Goal: Information Seeking & Learning: Check status

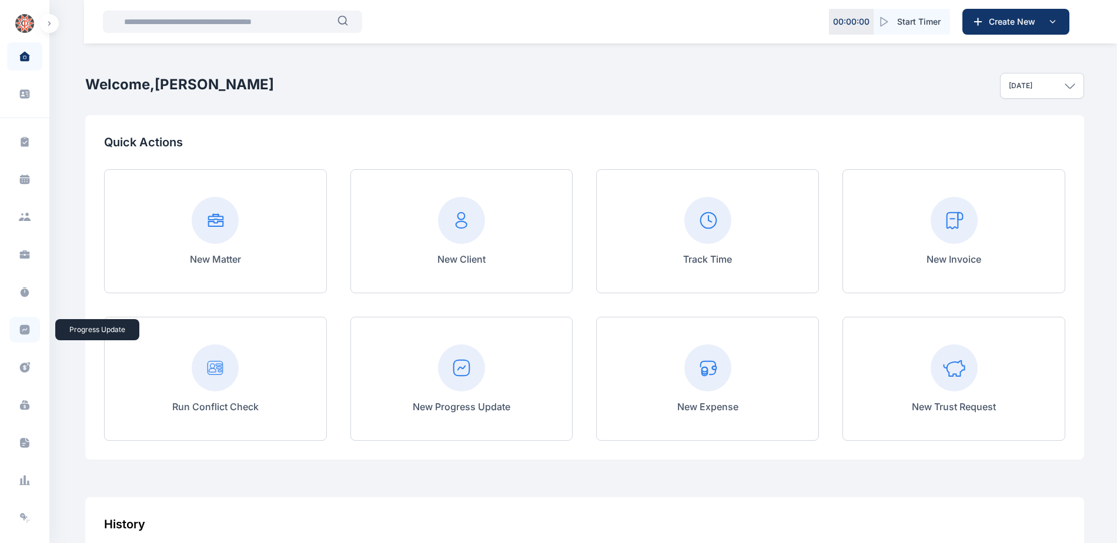
click at [25, 327] on icon at bounding box center [25, 330] width 10 height 10
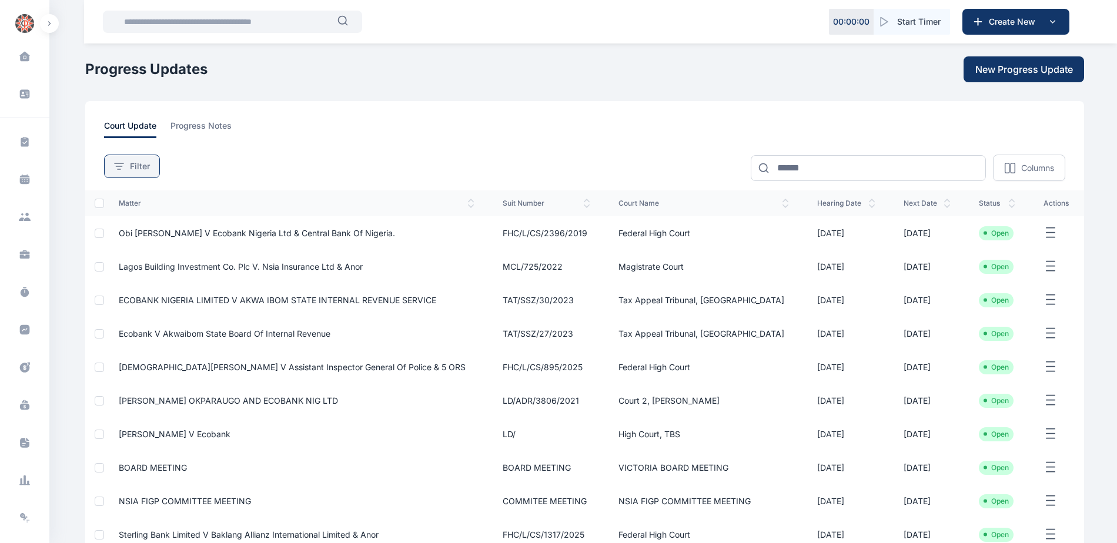
click at [133, 168] on span "Filter" at bounding box center [140, 166] width 20 height 12
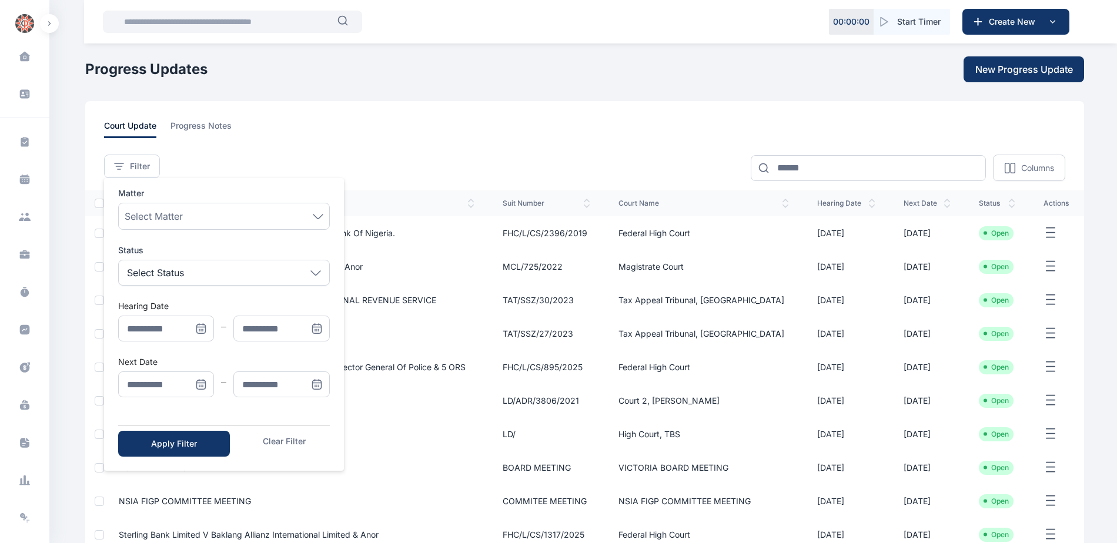
click at [203, 383] on icon "Menu" at bounding box center [201, 383] width 8 height 0
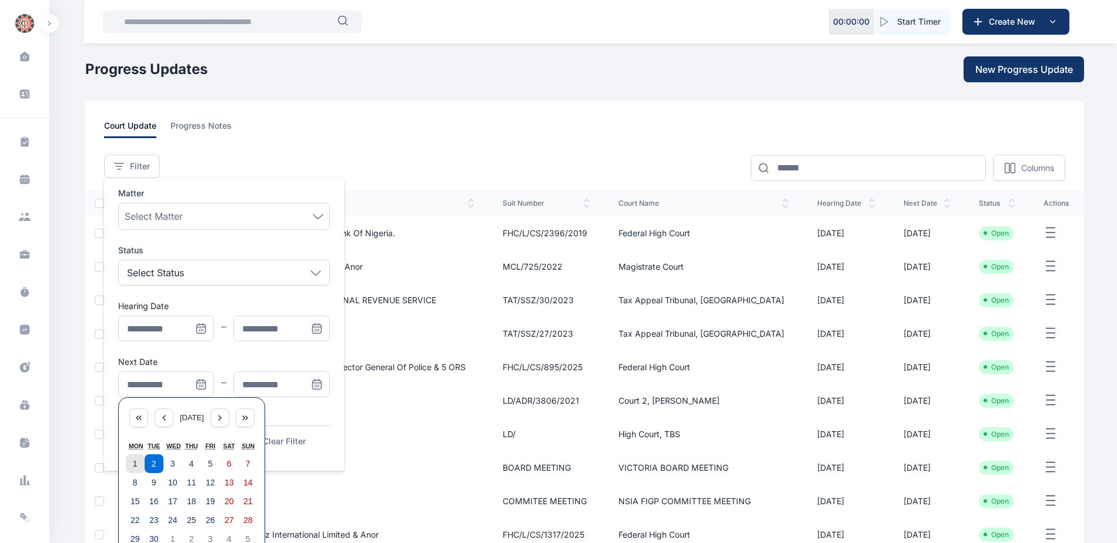
click at [138, 466] on button "1" at bounding box center [135, 463] width 19 height 19
type input "**********"
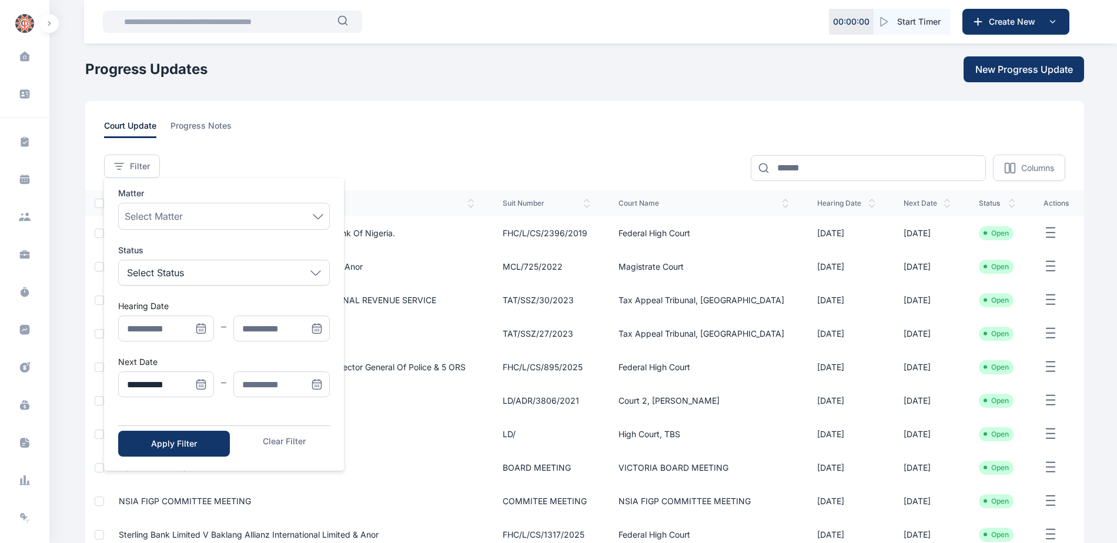
click at [307, 384] on span "Menu" at bounding box center [317, 384] width 26 height 26
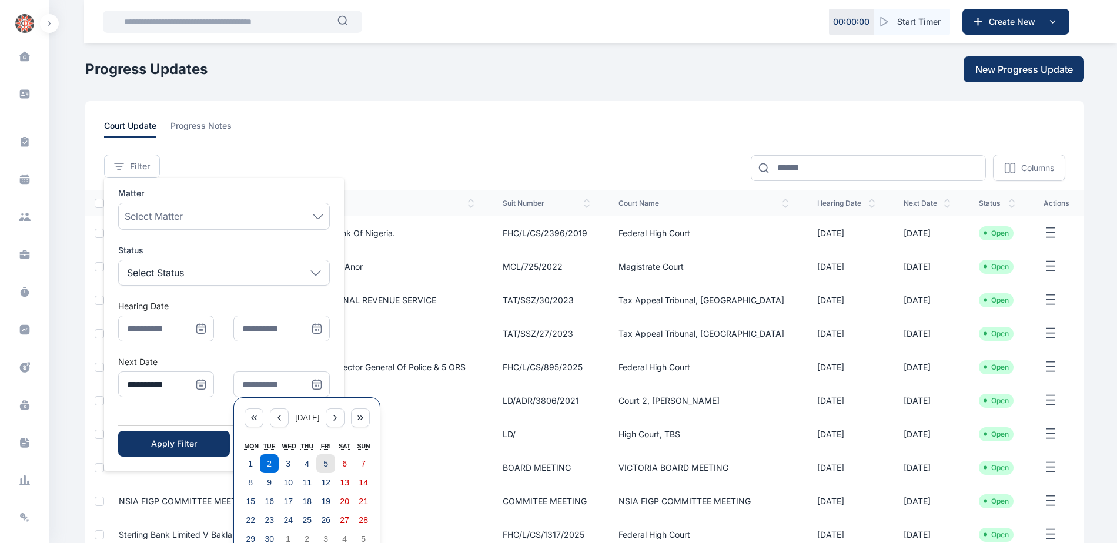
click at [329, 467] on button "5" at bounding box center [325, 463] width 19 height 19
type input "**********"
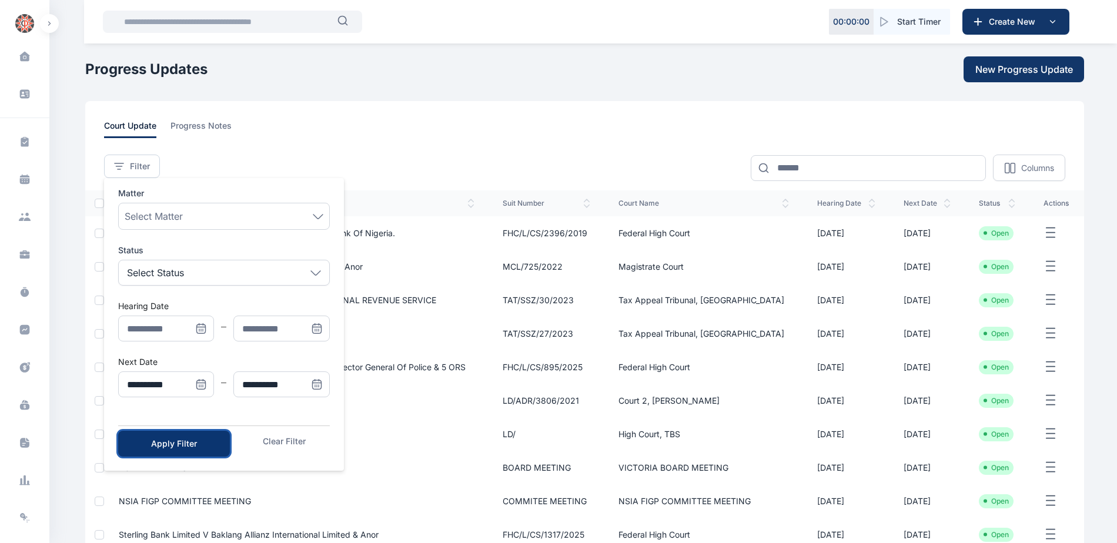
click at [202, 451] on button "Apply Filter" at bounding box center [174, 444] width 112 height 26
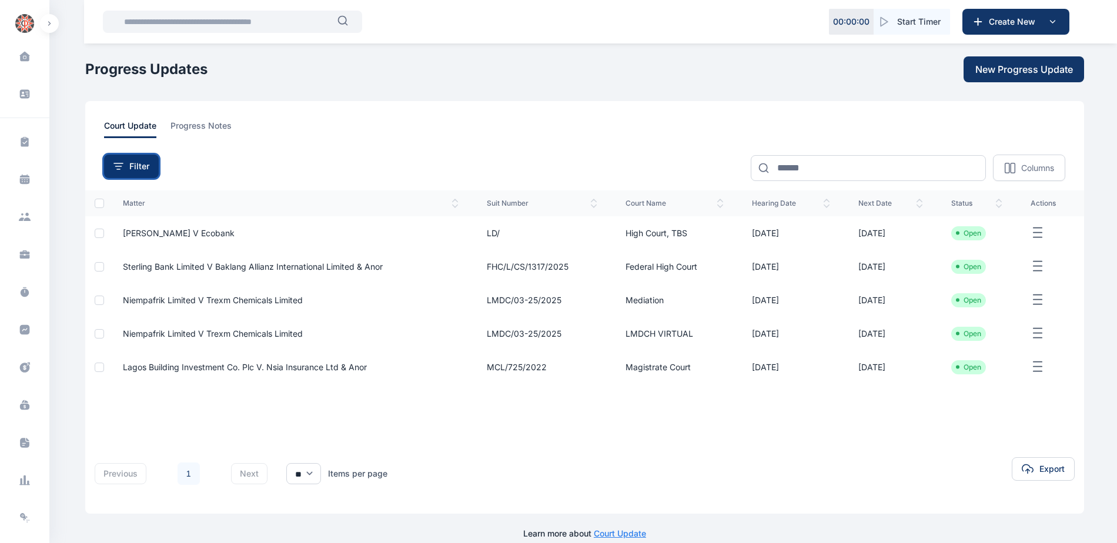
click at [132, 158] on button "Filter" at bounding box center [131, 167] width 55 height 24
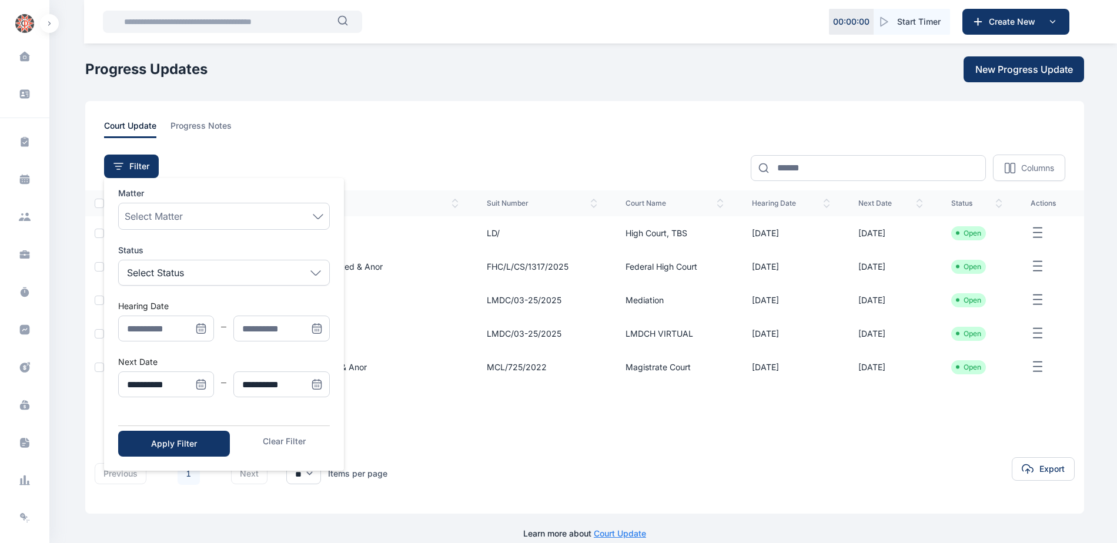
click at [197, 387] on icon "Menu" at bounding box center [201, 384] width 9 height 9
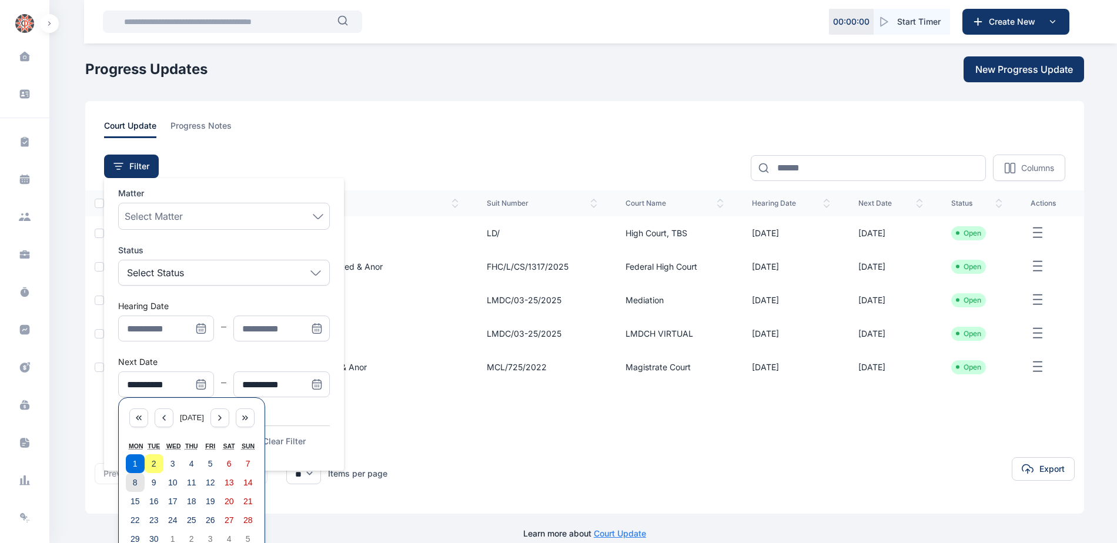
click at [136, 485] on abbr "8" at bounding box center [135, 482] width 5 height 9
type input "**********"
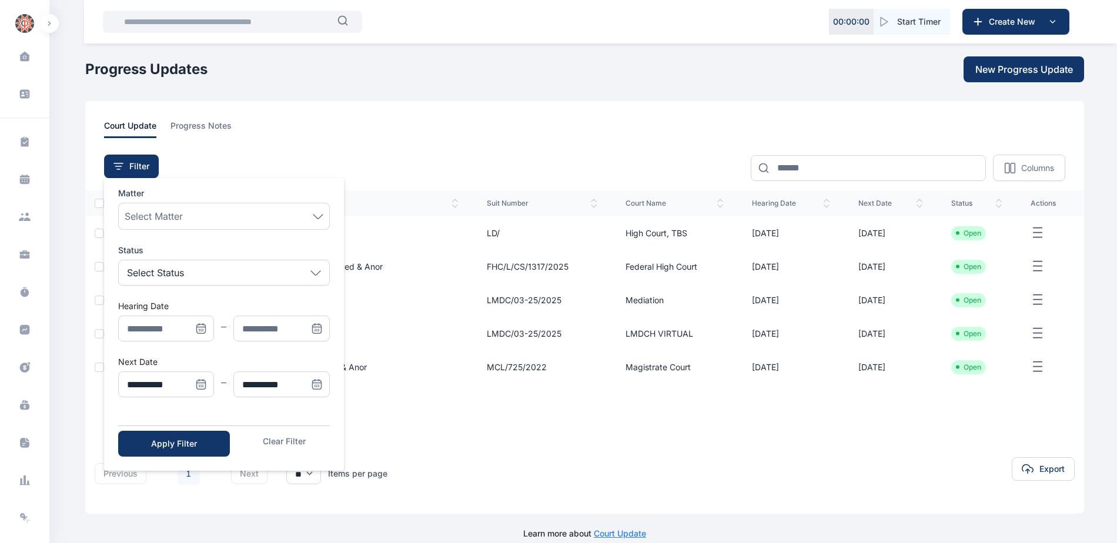
click at [309, 387] on span "Menu" at bounding box center [317, 384] width 26 height 26
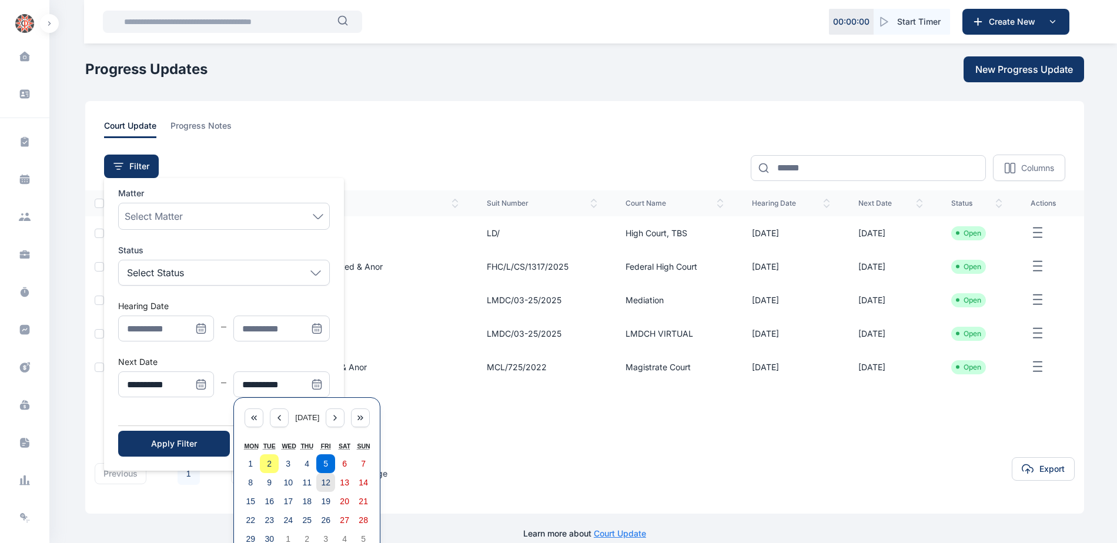
click at [321, 480] on abbr "12" at bounding box center [325, 482] width 9 height 9
type input "**********"
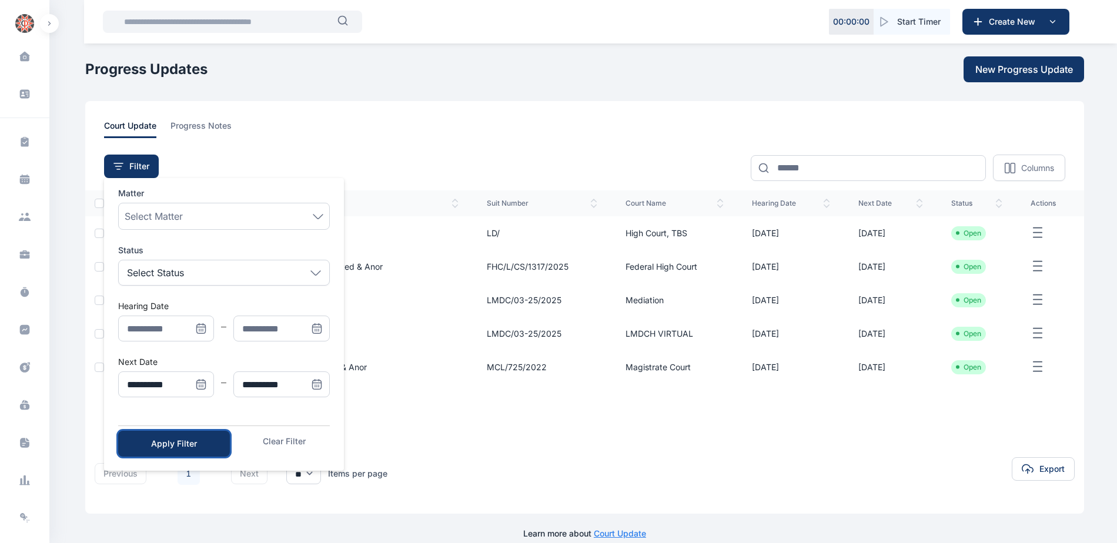
click at [182, 434] on button "Apply Filter" at bounding box center [174, 444] width 112 height 26
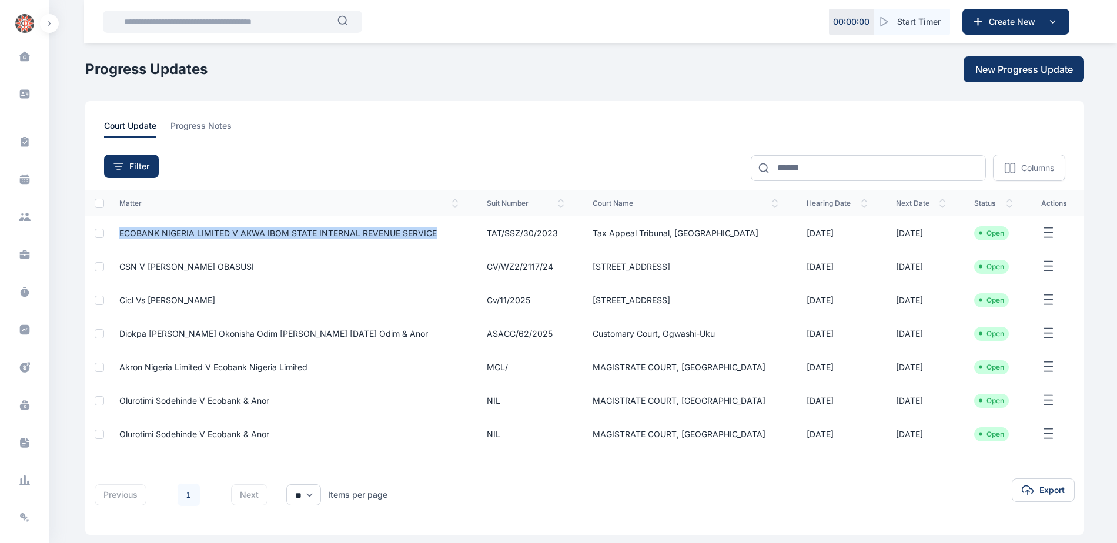
drag, startPoint x: 119, startPoint y: 226, endPoint x: 434, endPoint y: 235, distance: 315.7
click at [434, 235] on td "ECOBANK NIGERIA LIMITED V AKWA IBOM STATE INTERNAL REVENUE SERVICE" at bounding box center [289, 232] width 368 height 33
copy span "ECOBANK NIGERIA LIMITED V AKWA IBOM STATE INTERNAL REVENUE SERVICE"
click at [616, 228] on td "Tax Appeal Tribunal, [GEOGRAPHIC_DATA]" at bounding box center [685, 232] width 214 height 33
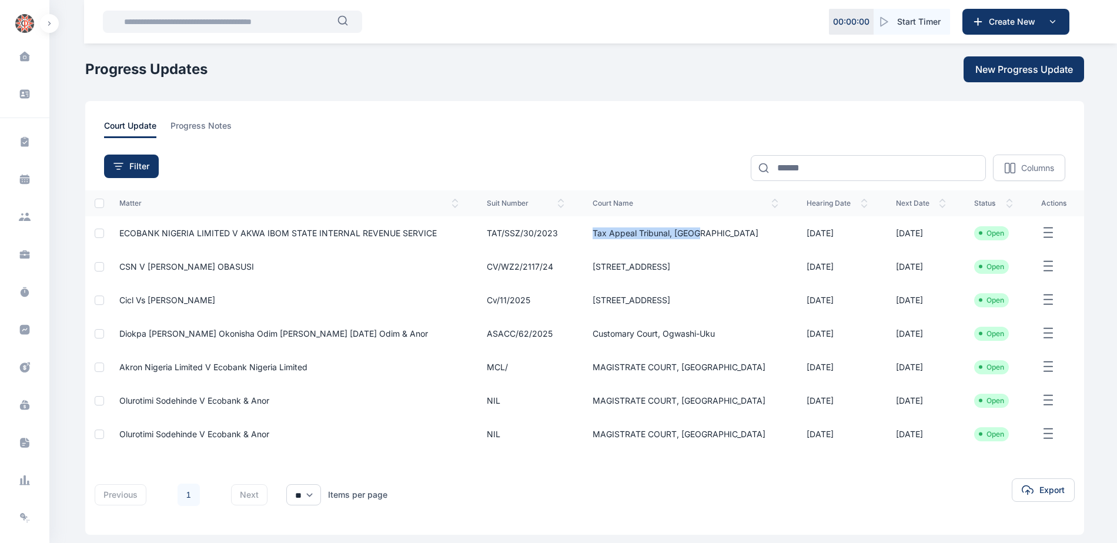
drag, startPoint x: 612, startPoint y: 229, endPoint x: 723, endPoint y: 238, distance: 111.5
click at [723, 238] on td "Tax Appeal Tribunal, [GEOGRAPHIC_DATA]" at bounding box center [685, 232] width 214 height 33
click at [328, 230] on span "ECOBANK NIGERIA LIMITED V AKWA IBOM STATE INTERNAL REVENUE SERVICE" at bounding box center [277, 233] width 317 height 10
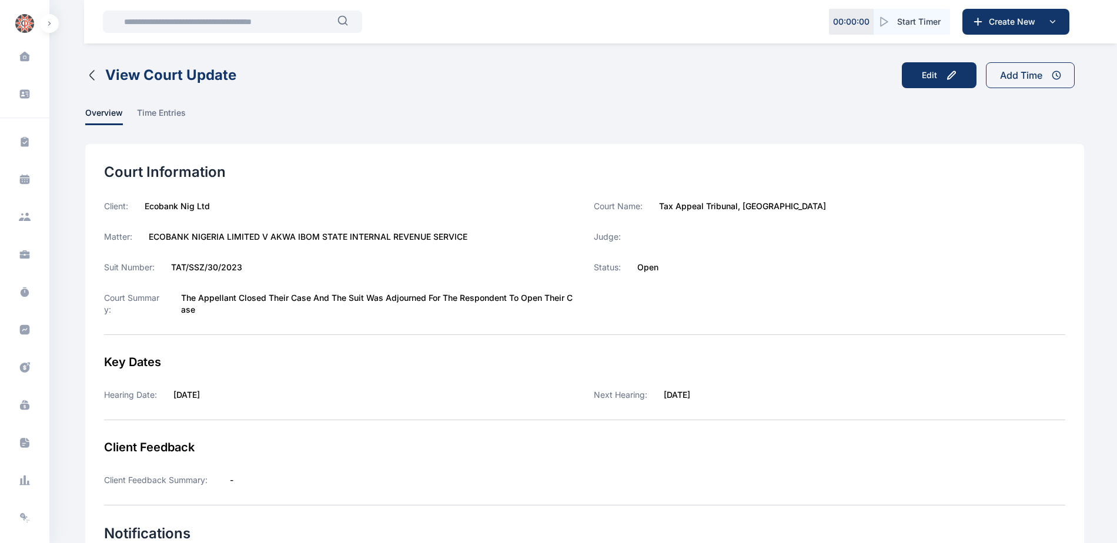
click at [86, 76] on icon "button" at bounding box center [92, 75] width 14 height 14
click at [89, 72] on icon "button" at bounding box center [92, 75] width 14 height 14
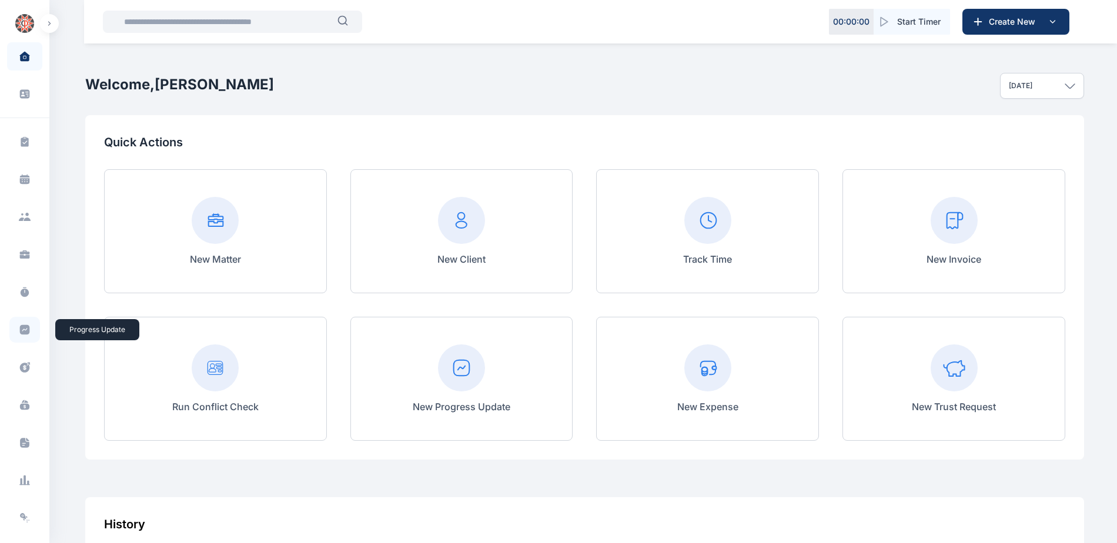
click at [28, 325] on icon at bounding box center [25, 330] width 12 height 12
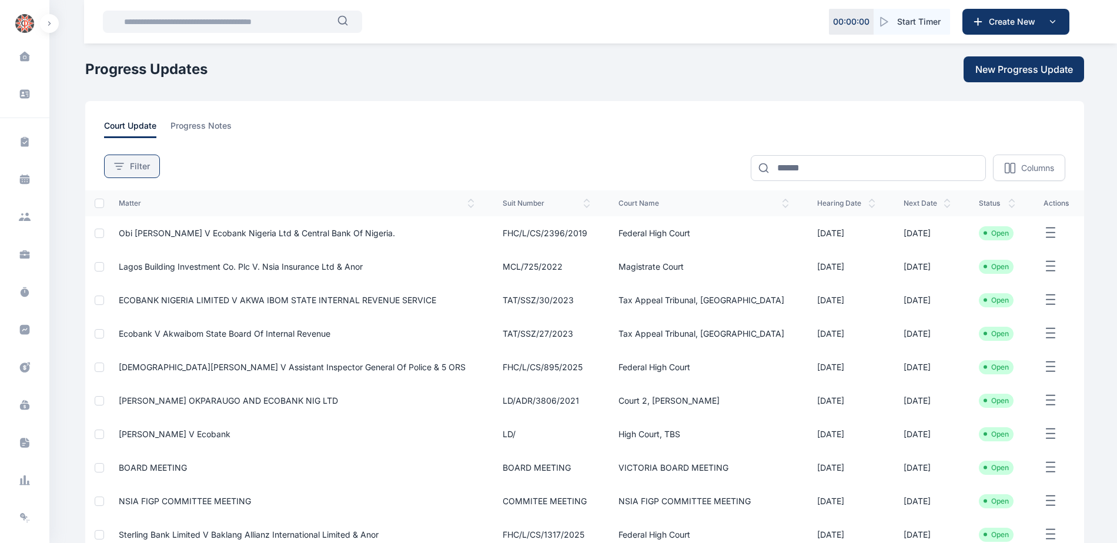
click at [111, 159] on button "Filter" at bounding box center [132, 167] width 56 height 24
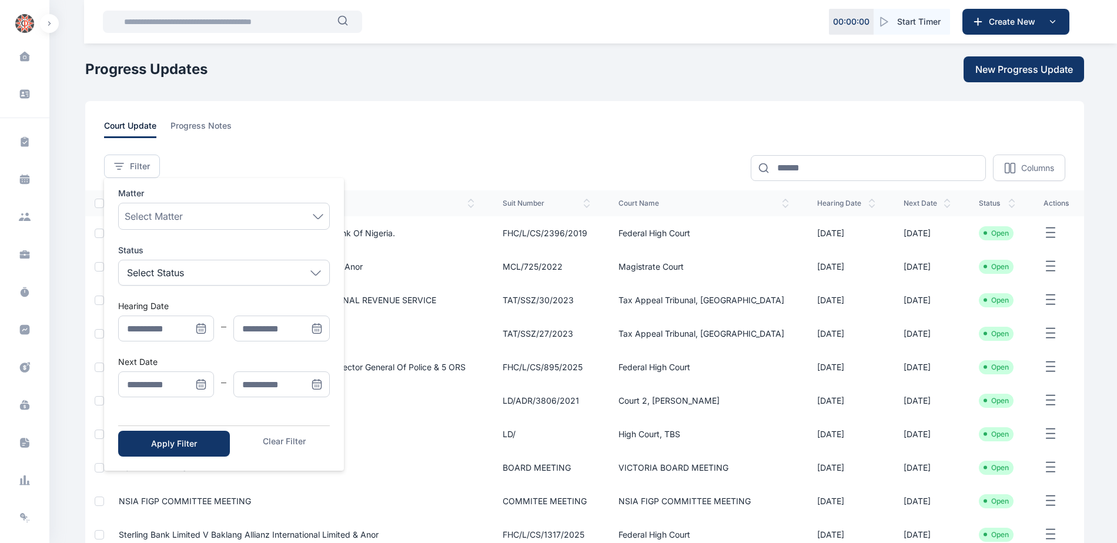
click at [202, 391] on span "Menu" at bounding box center [201, 384] width 26 height 26
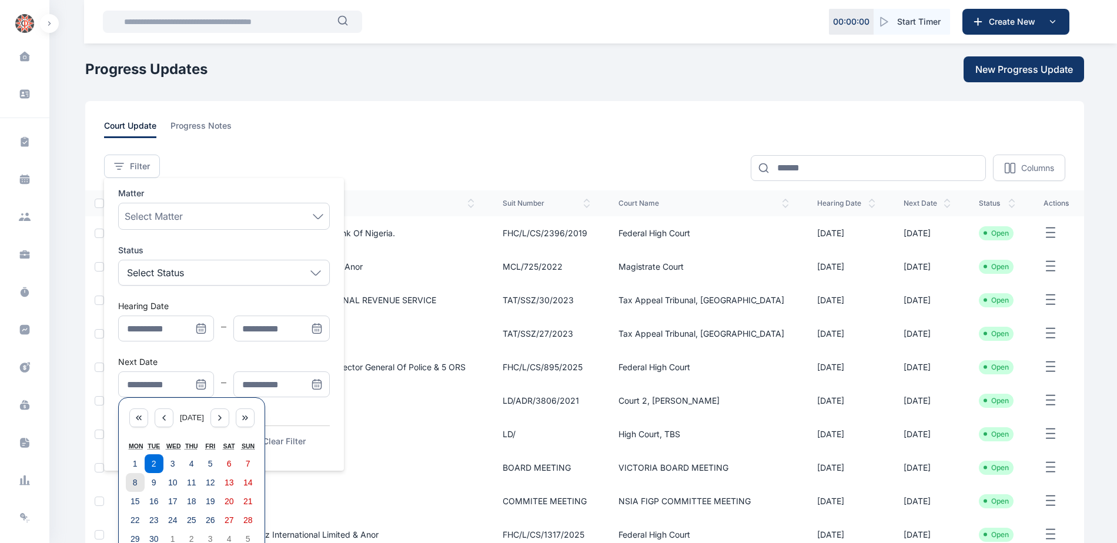
click at [133, 481] on abbr "8" at bounding box center [135, 482] width 5 height 9
type input "**********"
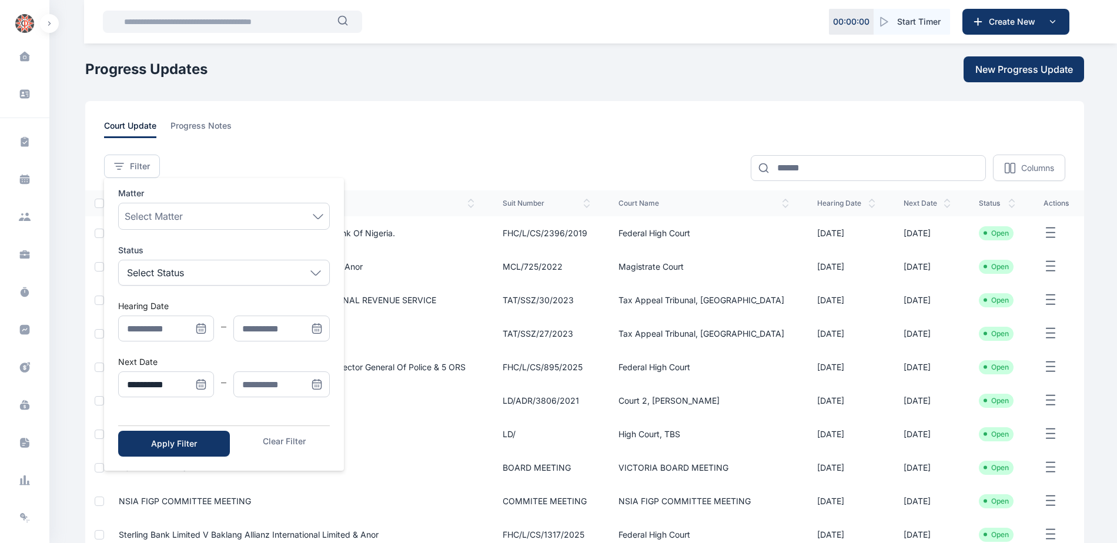
click at [308, 382] on span "Menu" at bounding box center [317, 384] width 26 height 26
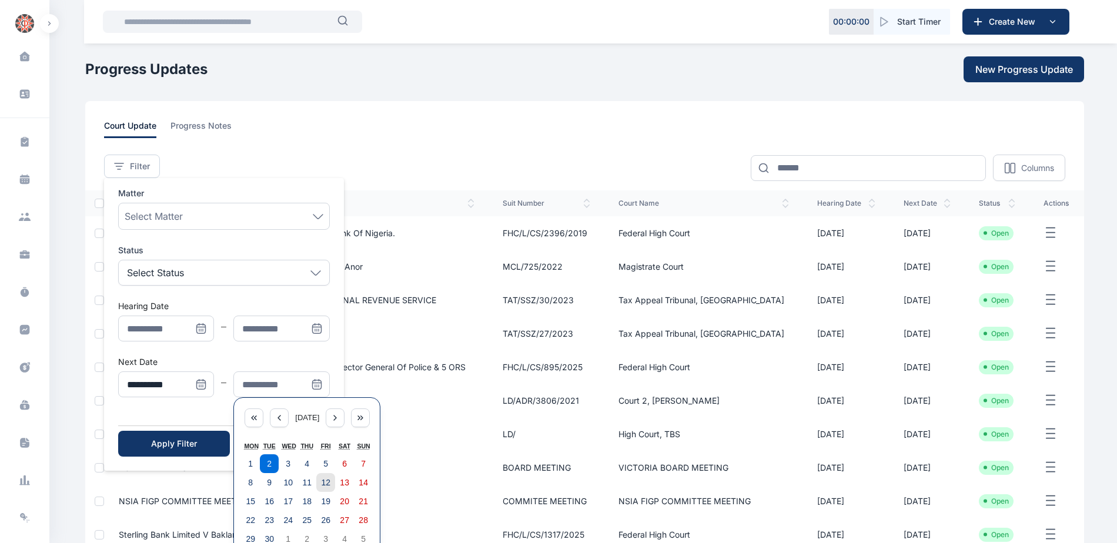
click at [331, 485] on button "12" at bounding box center [325, 482] width 19 height 19
type input "**********"
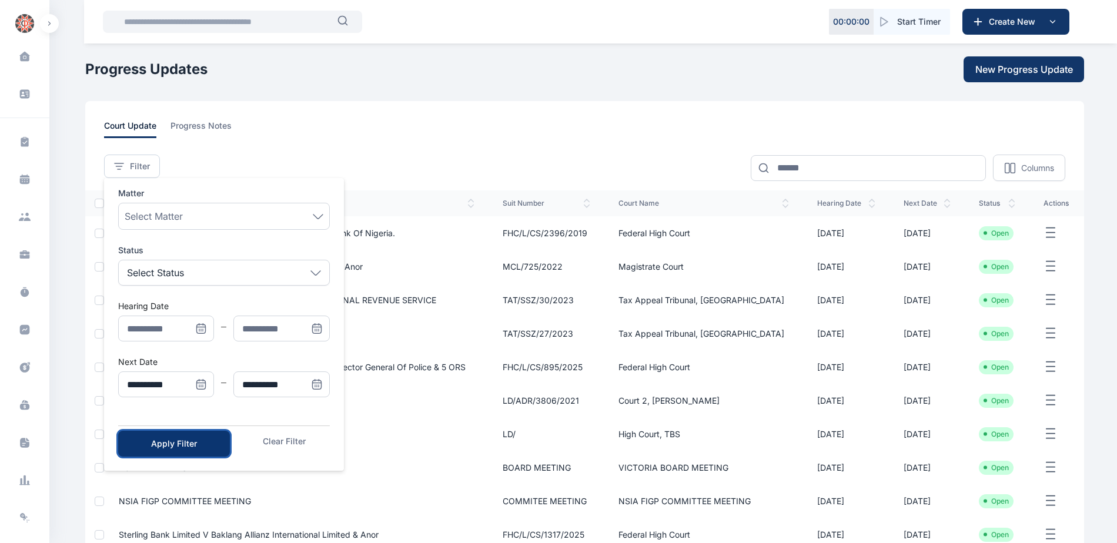
click at [197, 442] on div "Apply Filter" at bounding box center [174, 444] width 74 height 12
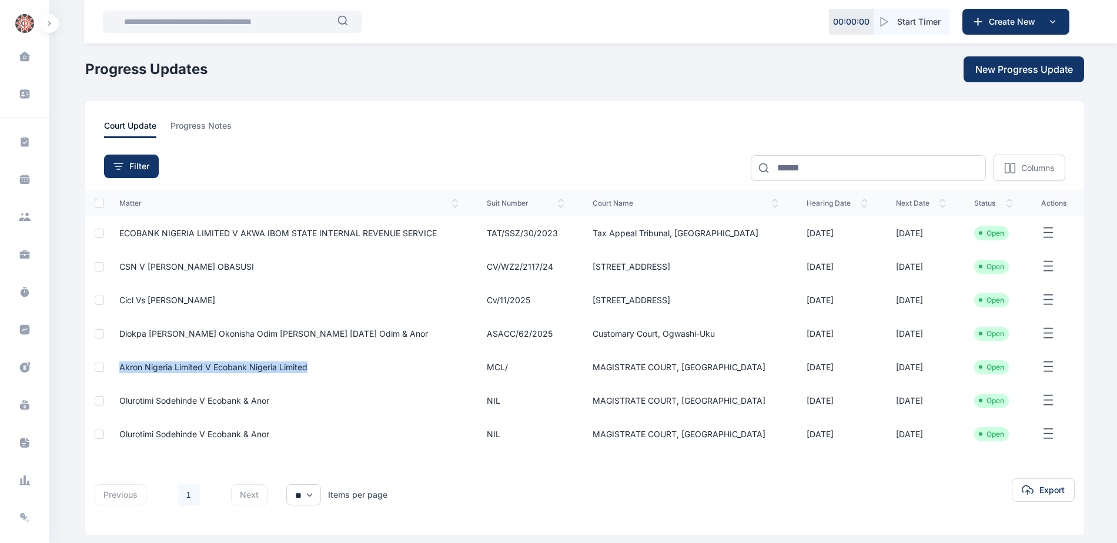
drag, startPoint x: 119, startPoint y: 363, endPoint x: 318, endPoint y: 371, distance: 199.4
click at [318, 371] on td "Akron Nigeria Limited v Ecobank Nigeria Limited" at bounding box center [289, 366] width 368 height 33
copy span "Akron Nigeria Limited v Ecobank Nigeria Limited"
drag, startPoint x: 613, startPoint y: 366, endPoint x: 723, endPoint y: 363, distance: 109.9
click at [723, 363] on td "MAGISTRATE COURT, [GEOGRAPHIC_DATA]" at bounding box center [685, 366] width 214 height 33
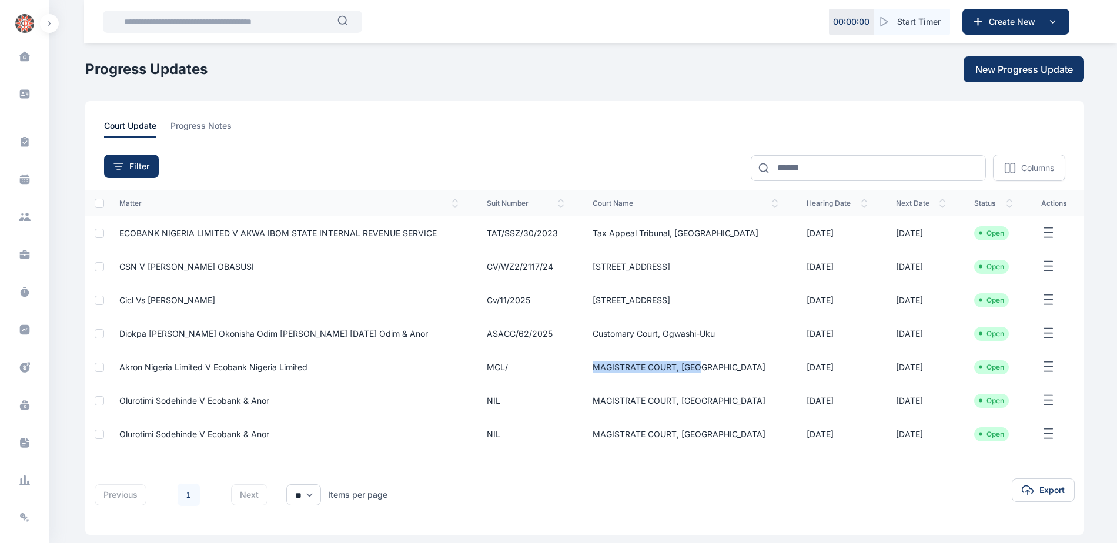
copy td "MAGISTRATE COURT, [GEOGRAPHIC_DATA]"
drag, startPoint x: 118, startPoint y: 397, endPoint x: 275, endPoint y: 411, distance: 158.1
click at [275, 411] on td "Olurotimi Sodehinde V Ecobank & Anor" at bounding box center [289, 400] width 368 height 33
copy span "Olurotimi Sodehinde V Ecobank & Anor"
drag, startPoint x: 614, startPoint y: 400, endPoint x: 721, endPoint y: 401, distance: 107.6
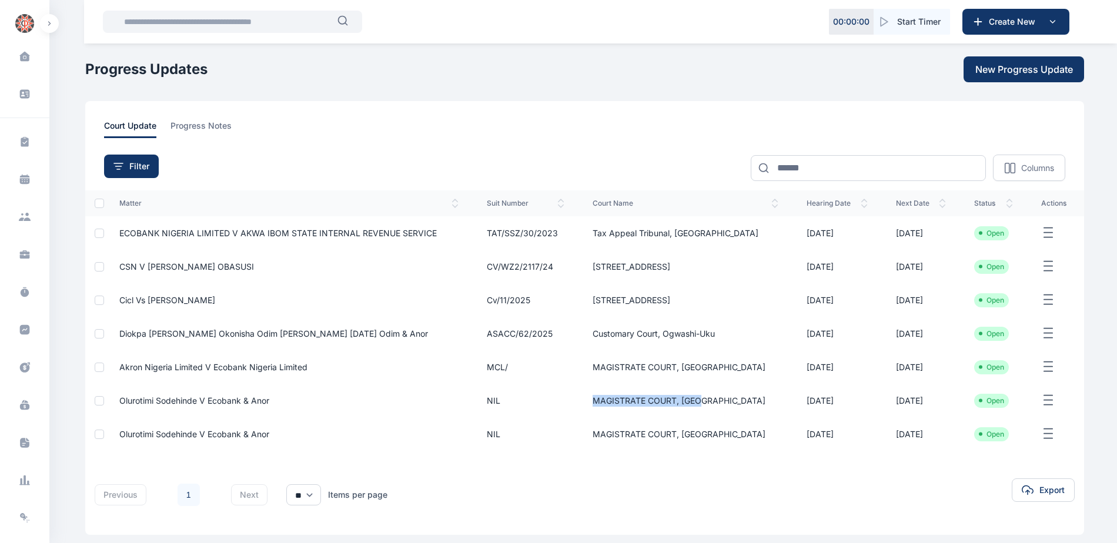
click at [721, 401] on td "MAGISTRATE COURT, [GEOGRAPHIC_DATA]" at bounding box center [685, 400] width 214 height 33
copy td "MAGISTRATE COURT, [GEOGRAPHIC_DATA]"
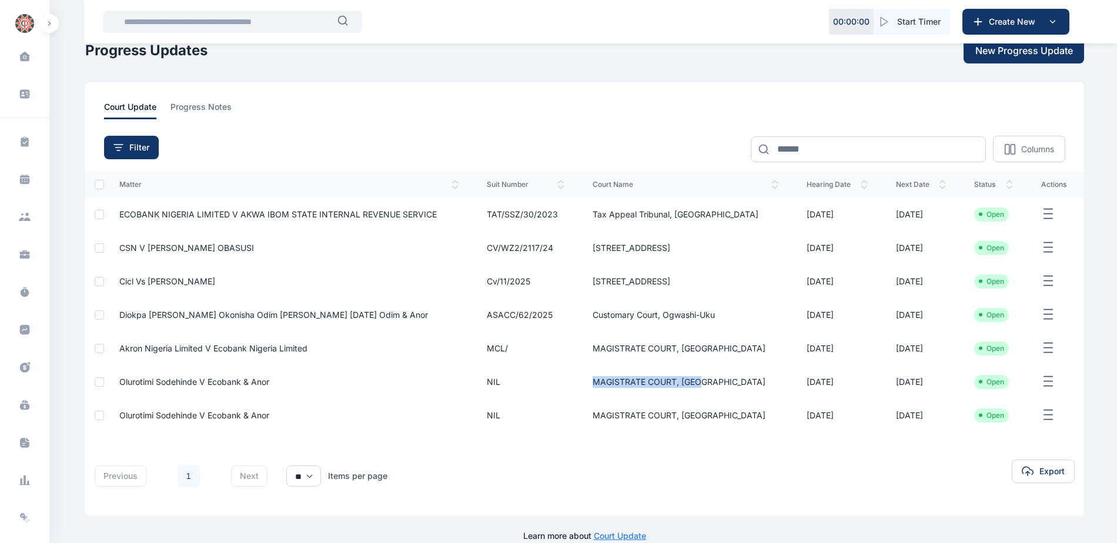
scroll to position [36, 0]
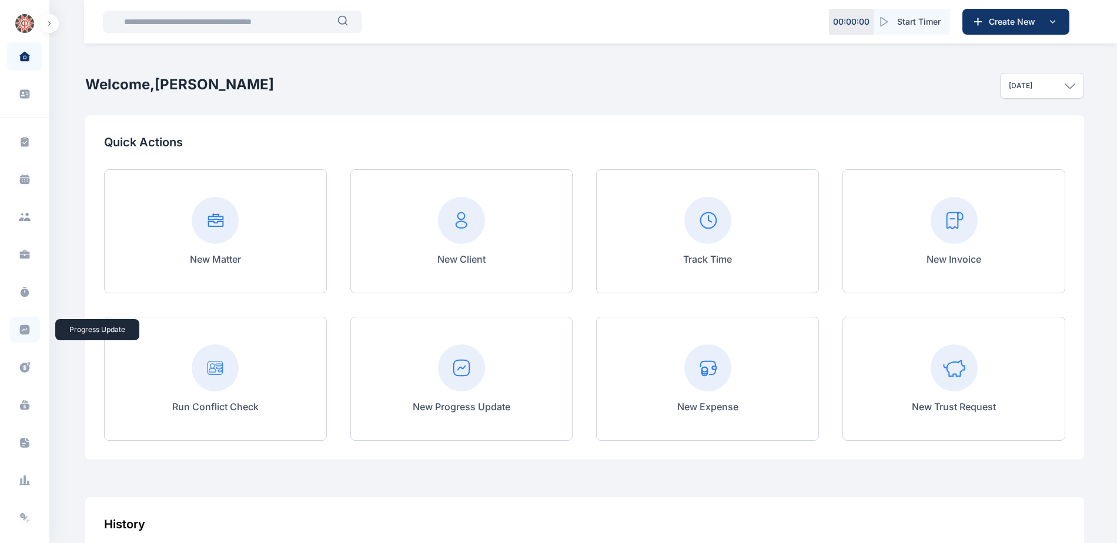
click at [21, 334] on icon at bounding box center [25, 330] width 10 height 10
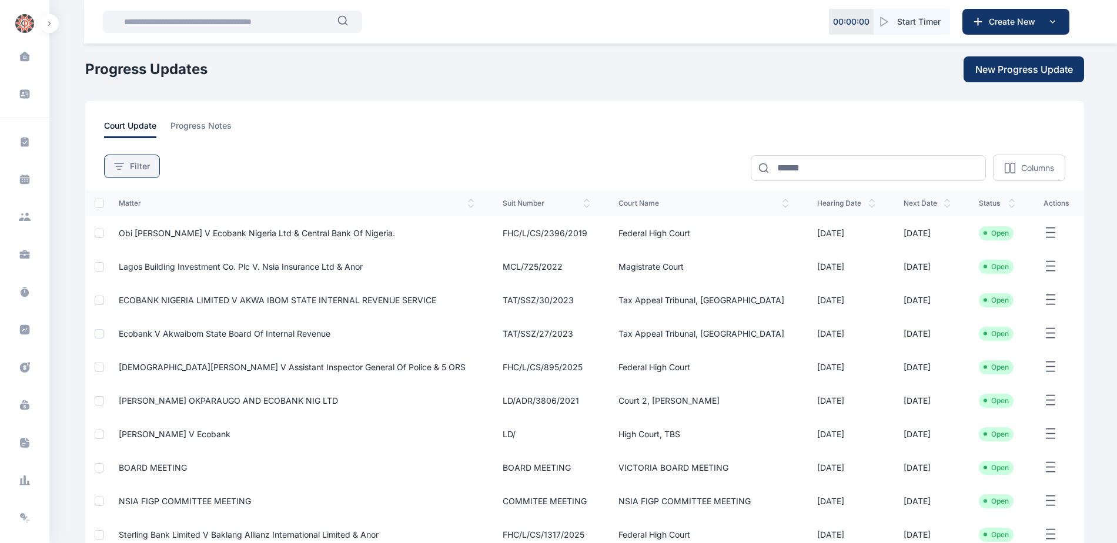
click at [143, 161] on span "Filter" at bounding box center [140, 166] width 20 height 12
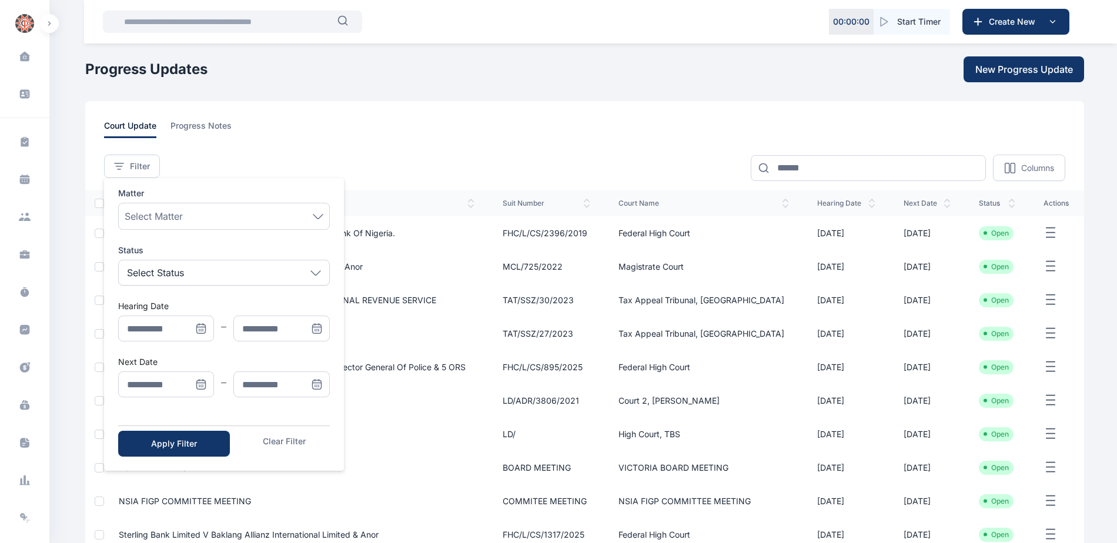
click at [203, 327] on icon "Menu" at bounding box center [201, 327] width 8 height 0
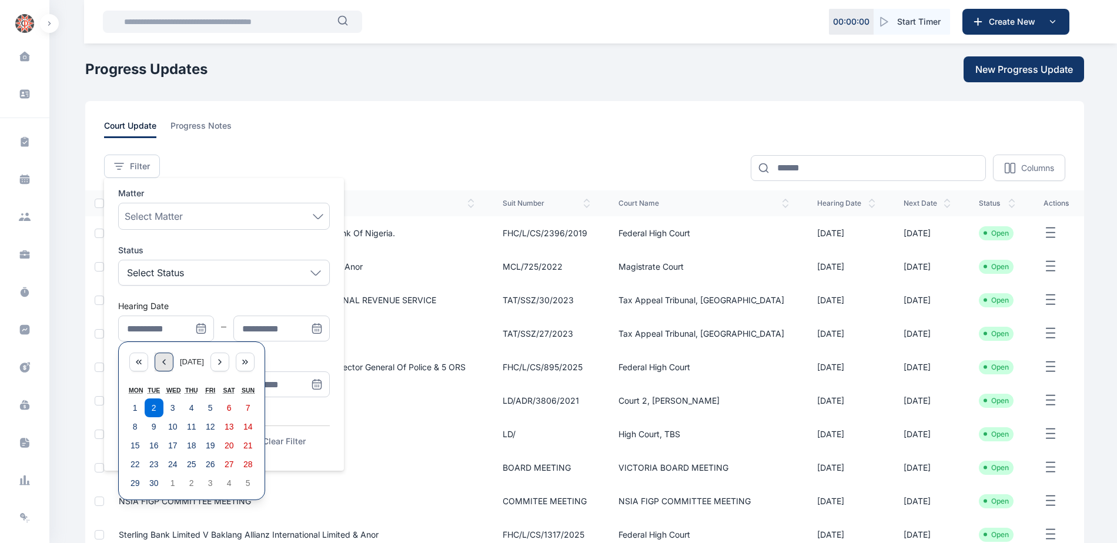
click at [159, 360] on icon "Menu" at bounding box center [163, 361] width 9 height 9
click at [135, 479] on abbr "25" at bounding box center [134, 482] width 9 height 9
type input "**********"
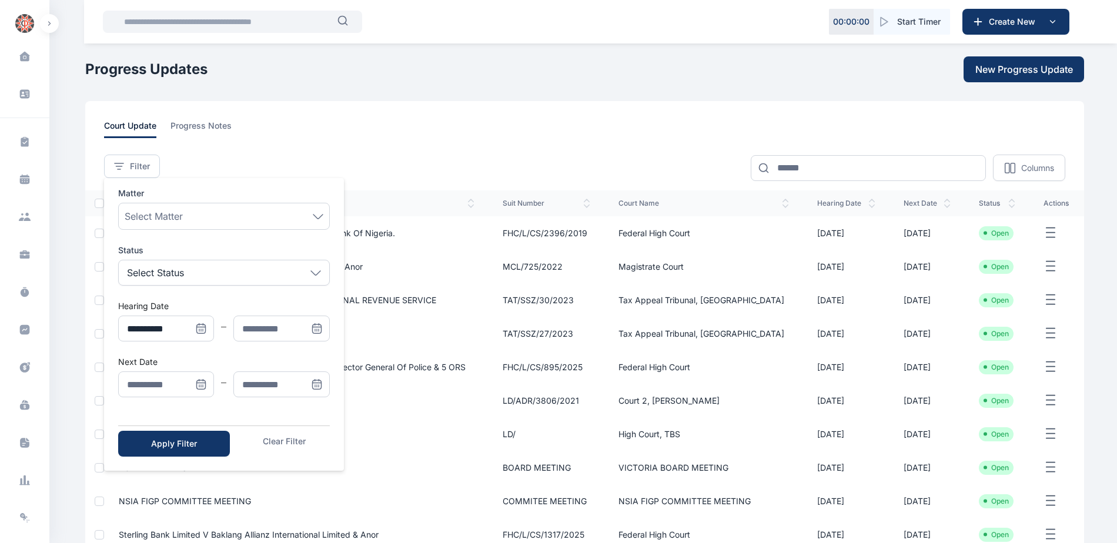
click at [321, 327] on icon "Menu" at bounding box center [316, 328] width 9 height 9
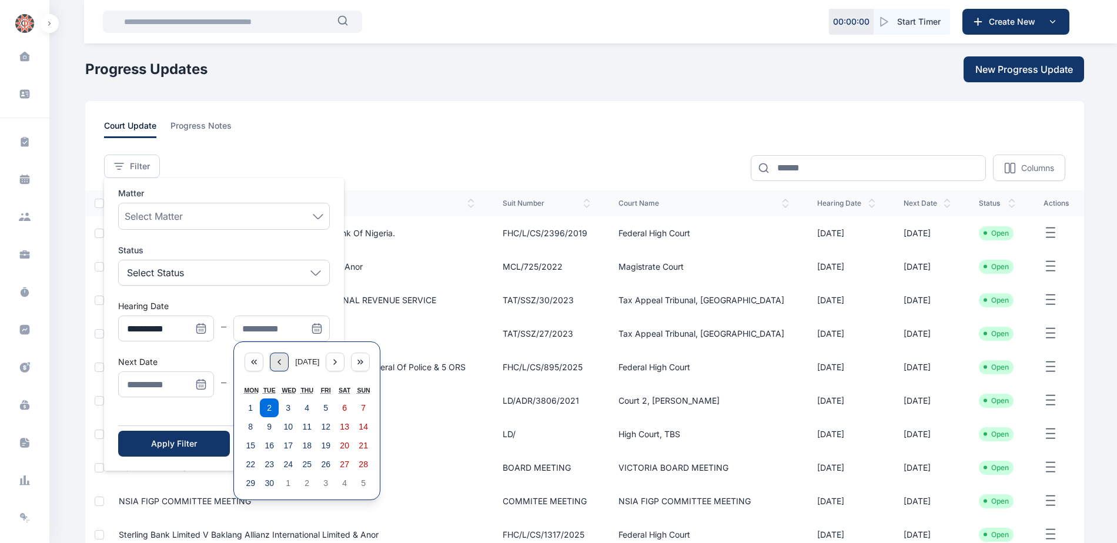
click at [278, 362] on icon "Menu" at bounding box center [278, 361] width 9 height 9
click at [321, 484] on abbr "29" at bounding box center [325, 482] width 9 height 9
type input "**********"
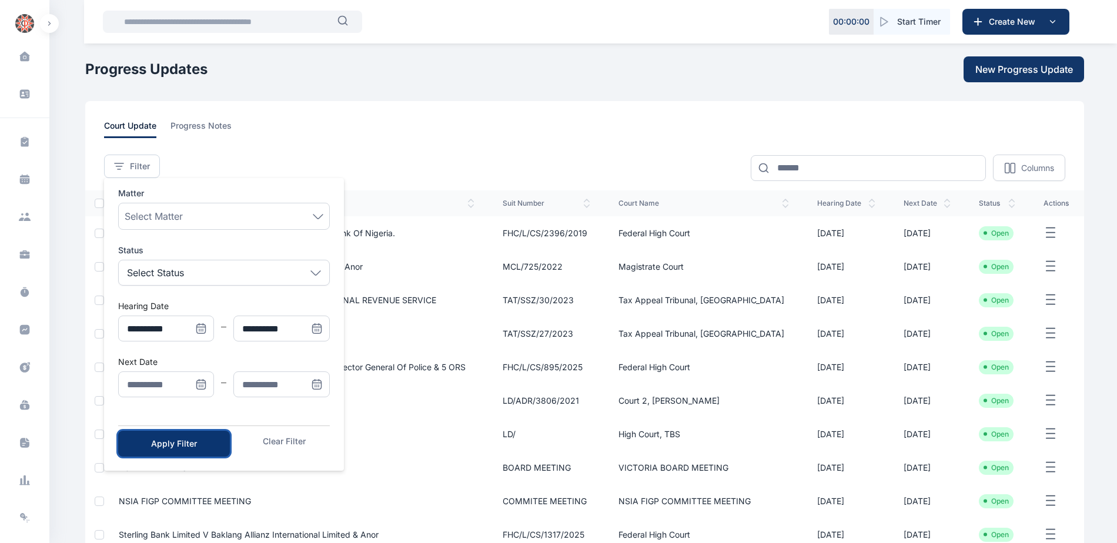
click at [168, 441] on div "Apply Filter" at bounding box center [174, 444] width 74 height 12
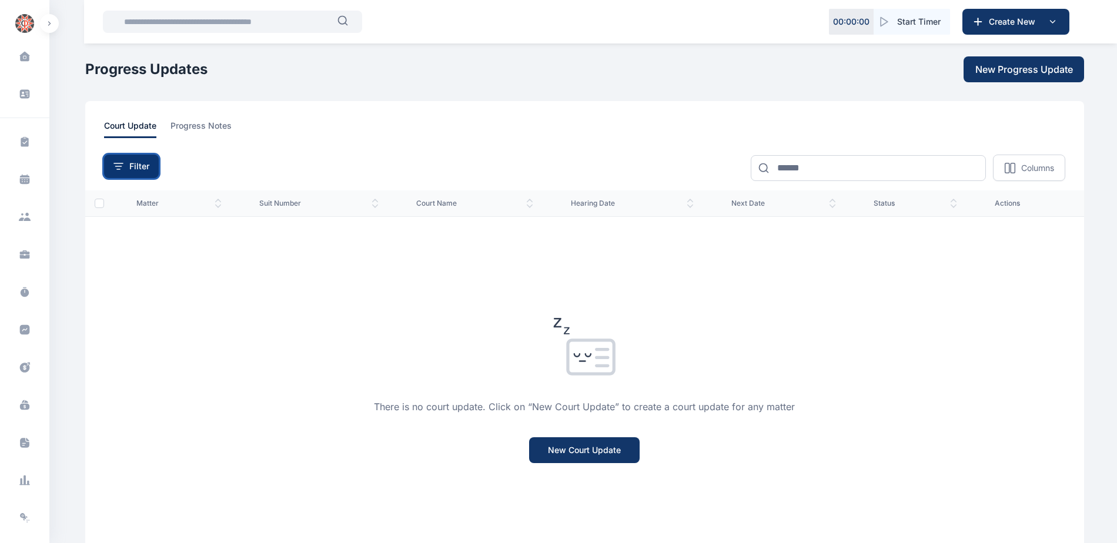
click at [123, 167] on div "Filter" at bounding box center [131, 166] width 36 height 12
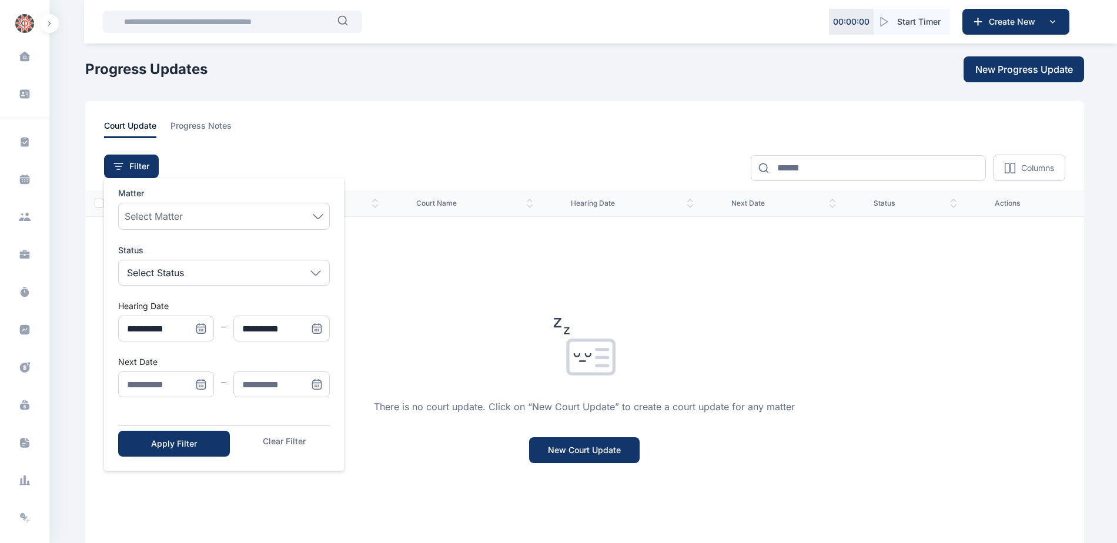
click at [200, 382] on icon "Menu" at bounding box center [201, 384] width 12 height 12
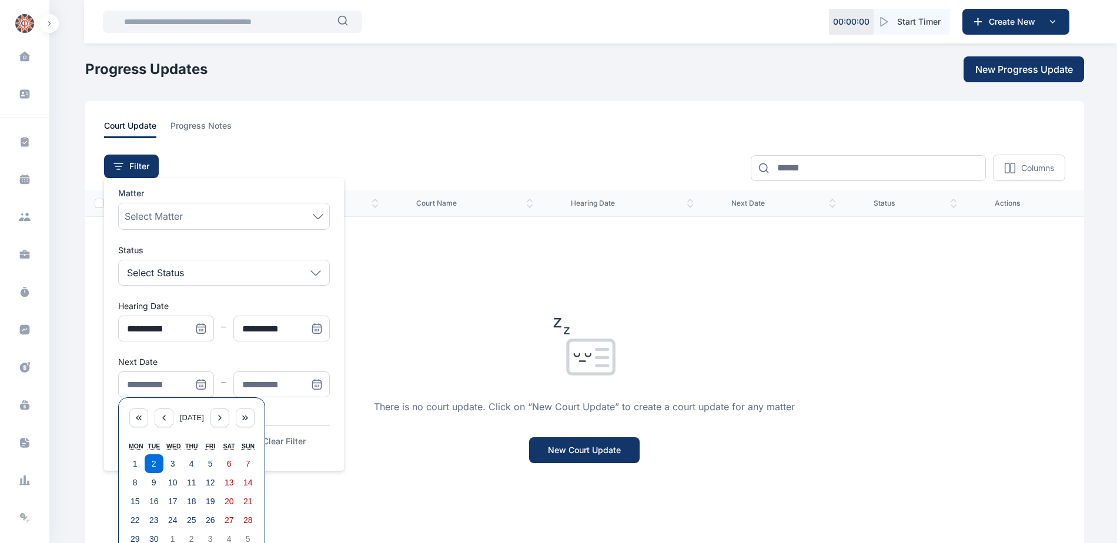
click at [81, 143] on div "**********" at bounding box center [558, 328] width 1117 height 656
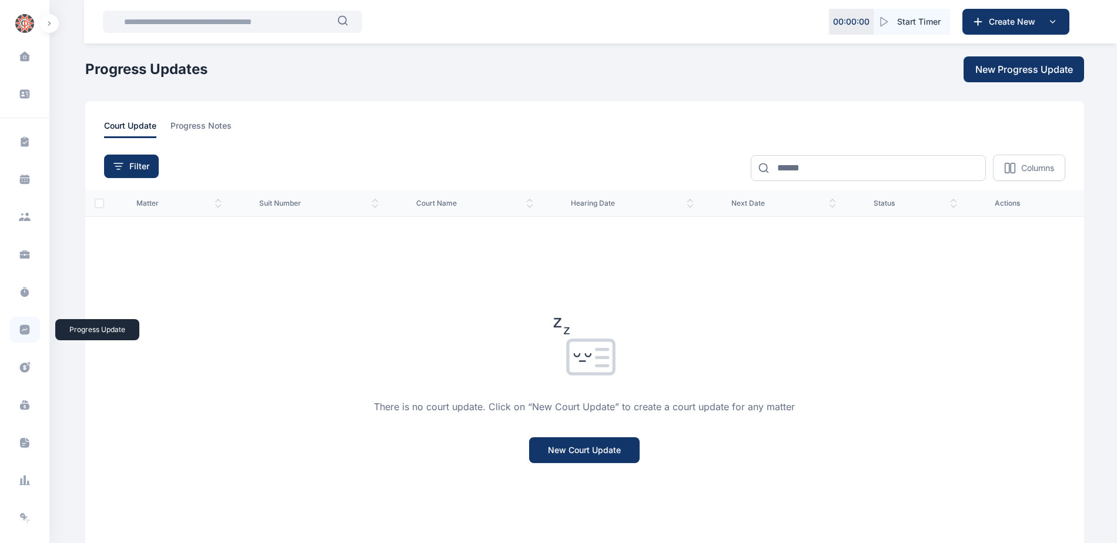
click at [25, 326] on icon at bounding box center [25, 330] width 10 height 10
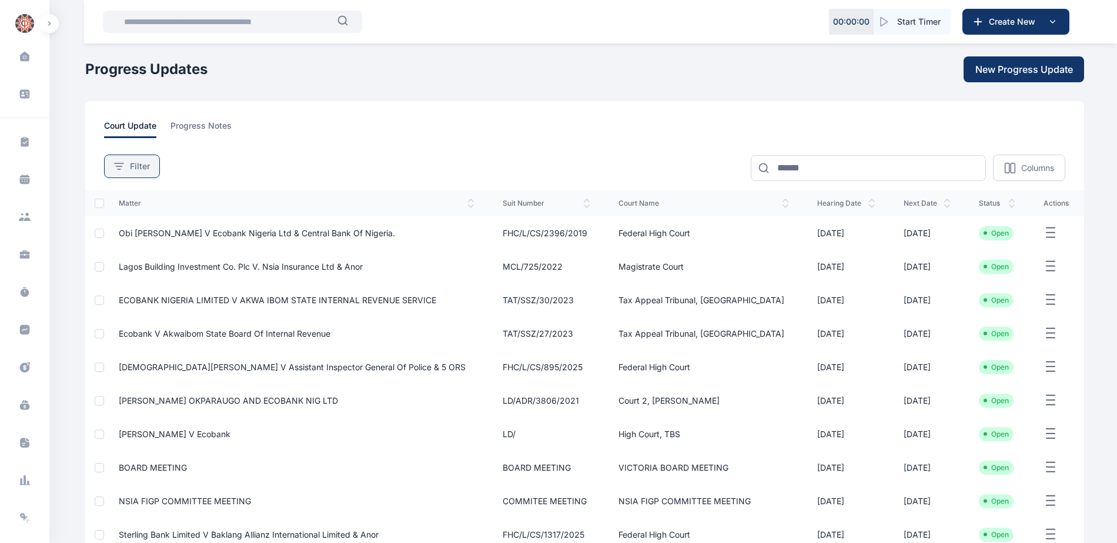
click at [140, 160] on span "Filter" at bounding box center [140, 166] width 20 height 12
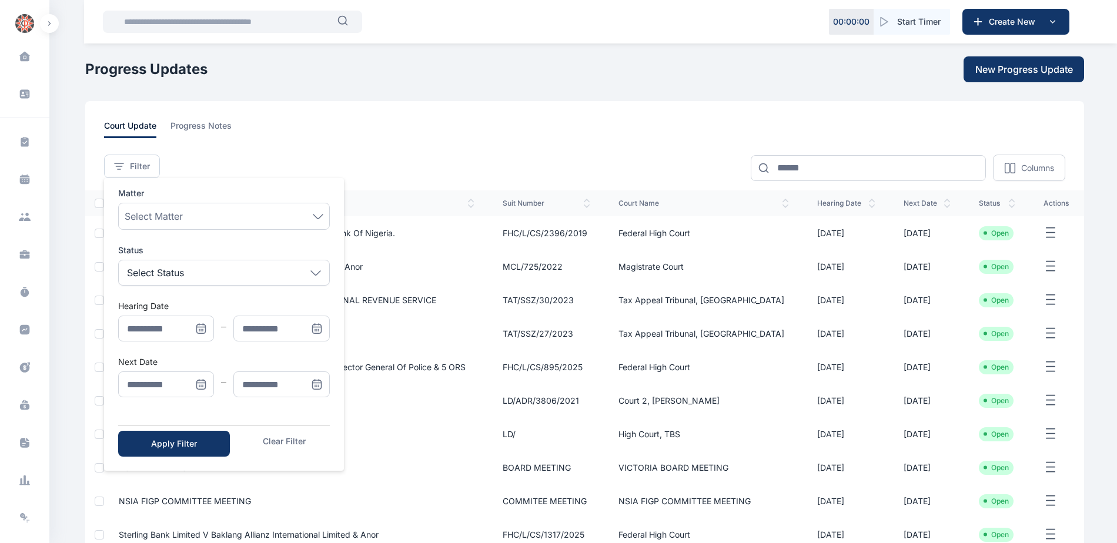
click at [192, 384] on span "Menu" at bounding box center [201, 384] width 26 height 26
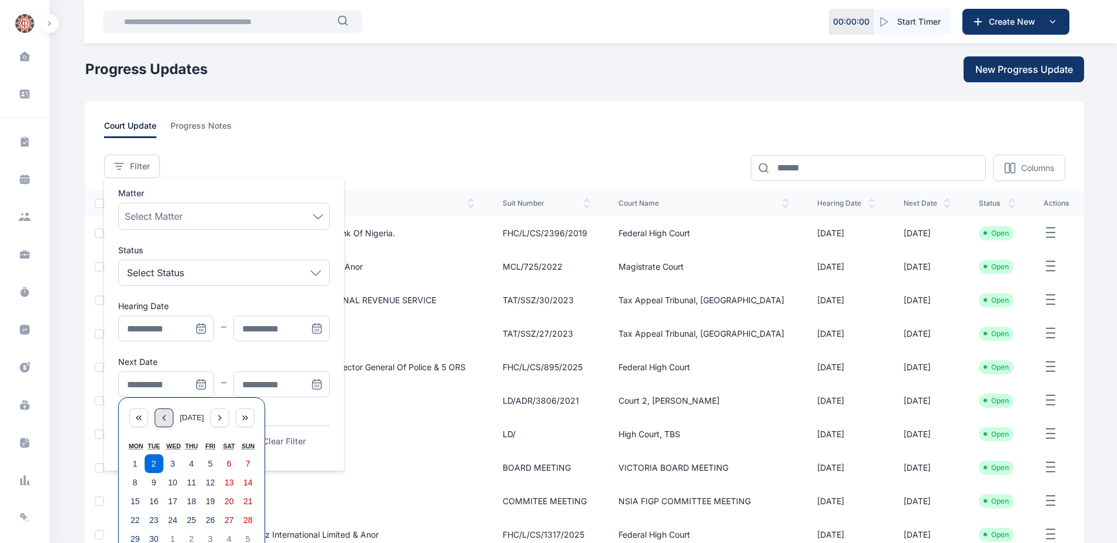
click at [163, 416] on icon "Menu" at bounding box center [164, 417] width 2 height 5
click at [138, 541] on abbr "25" at bounding box center [134, 538] width 9 height 9
type input "**********"
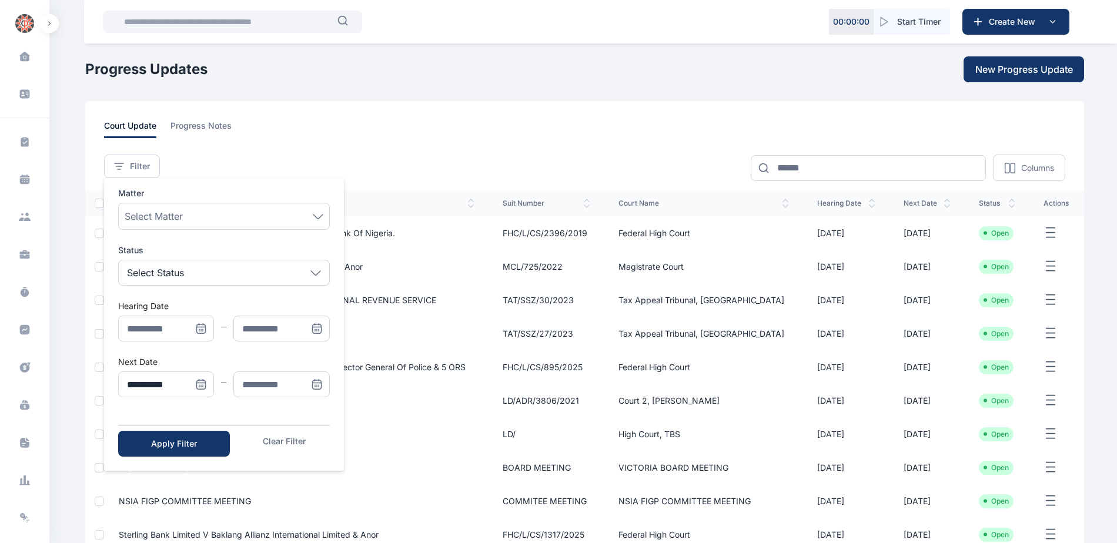
click at [304, 385] on span "Menu" at bounding box center [317, 384] width 26 height 26
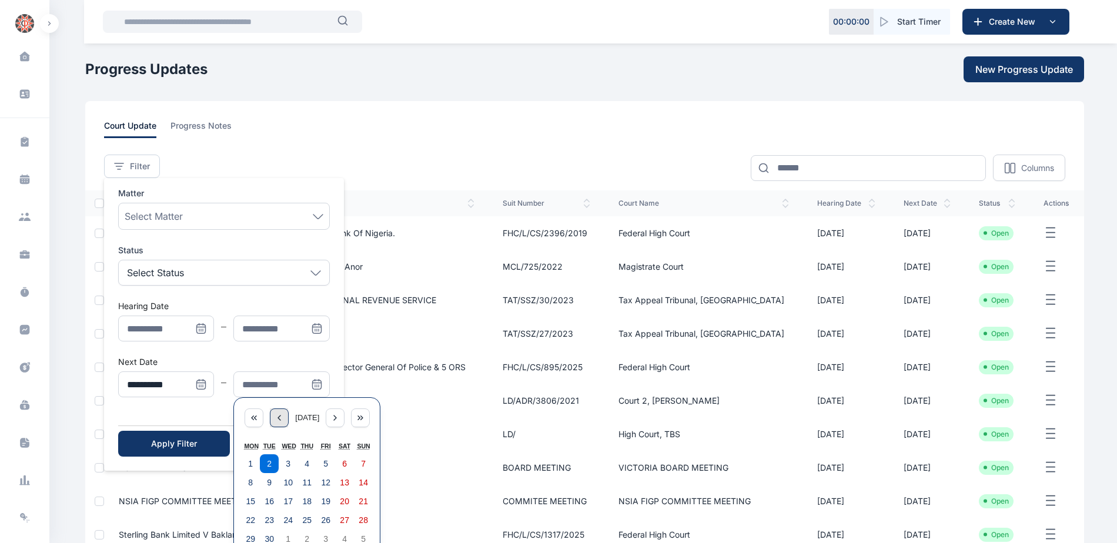
click at [274, 421] on icon "Menu" at bounding box center [278, 417] width 9 height 9
click at [326, 535] on abbr "29" at bounding box center [325, 538] width 9 height 9
type input "**********"
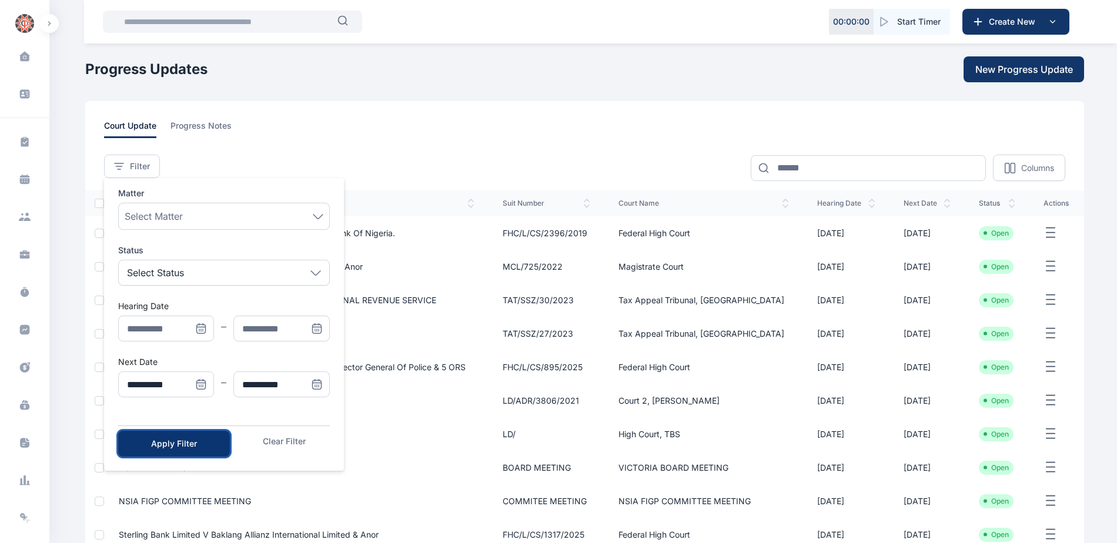
click at [187, 437] on button "Apply Filter" at bounding box center [174, 444] width 112 height 26
